Goal: Information Seeking & Learning: Learn about a topic

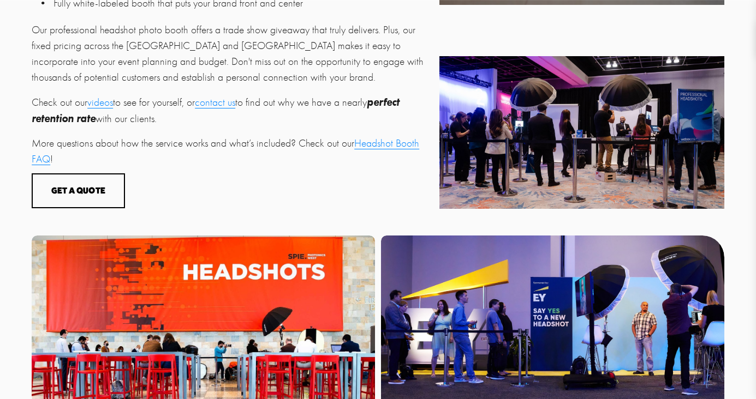
scroll to position [401, 0]
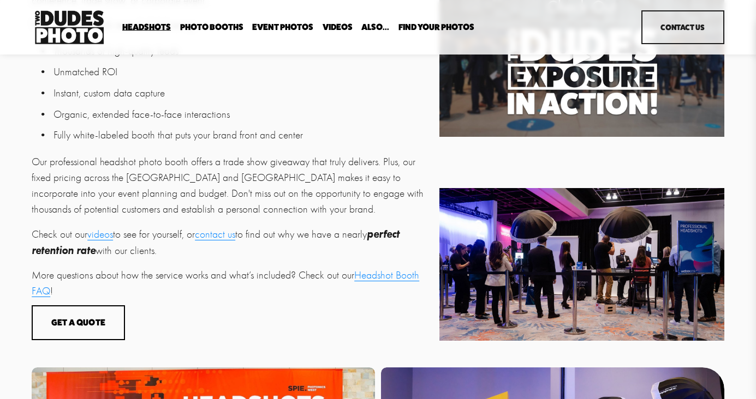
click at [44, 290] on link "Headshot Booth FAQ" at bounding box center [225, 284] width 387 height 28
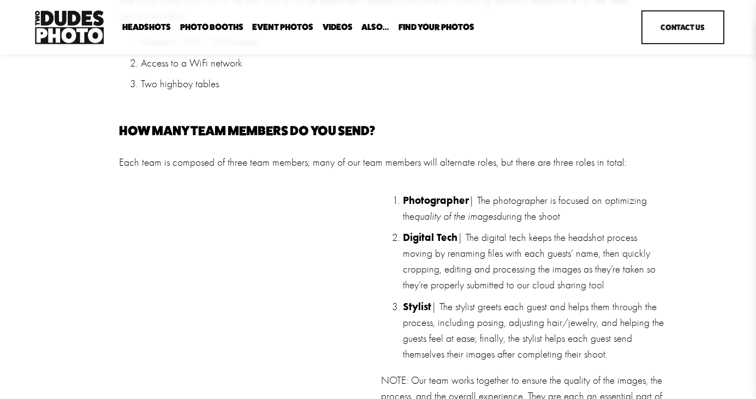
scroll to position [872, 0]
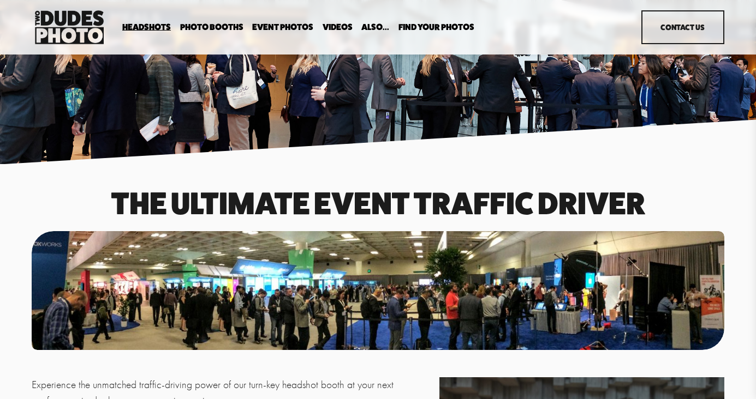
click at [0, 0] on span "In Your Office" at bounding box center [0, 0] width 0 height 0
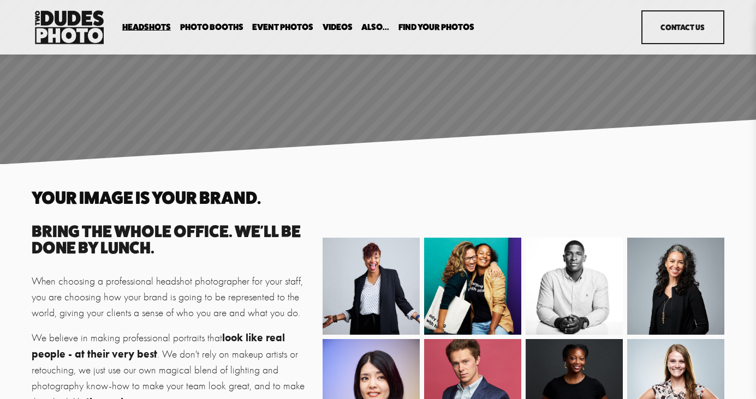
scroll to position [841, 0]
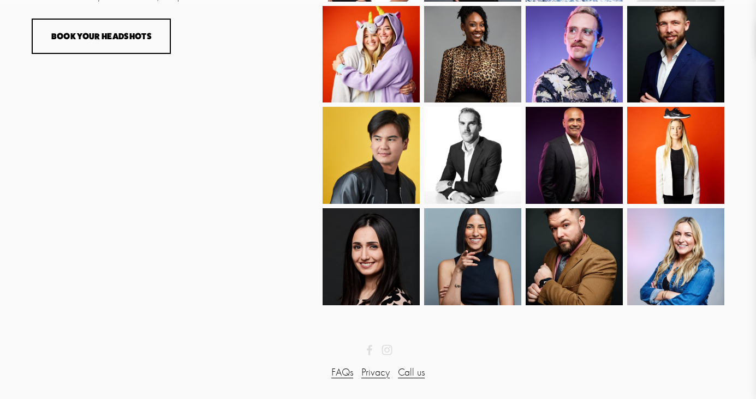
click at [389, 347] on use "Instagram" at bounding box center [386, 350] width 10 height 10
